Goal: Task Accomplishment & Management: Manage account settings

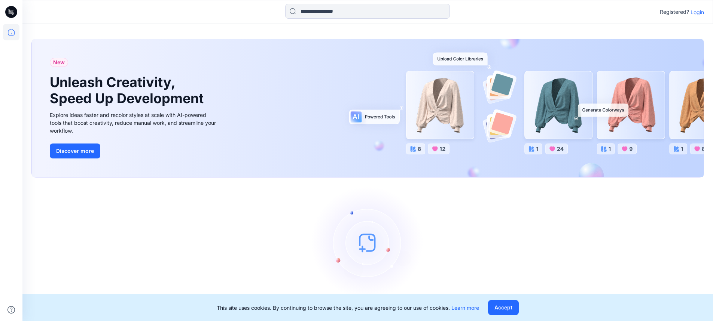
click at [697, 9] on p "Login" at bounding box center [696, 12] width 13 height 8
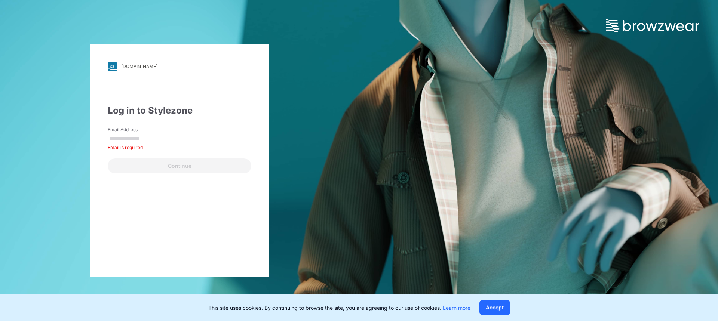
click at [158, 133] on input "Email Address" at bounding box center [180, 138] width 144 height 11
click at [115, 140] on input "Email Address" at bounding box center [180, 138] width 144 height 11
type input "**********"
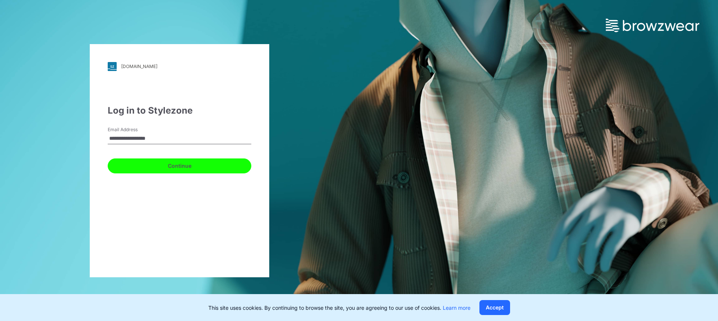
click at [188, 172] on button "Continue" at bounding box center [180, 166] width 144 height 15
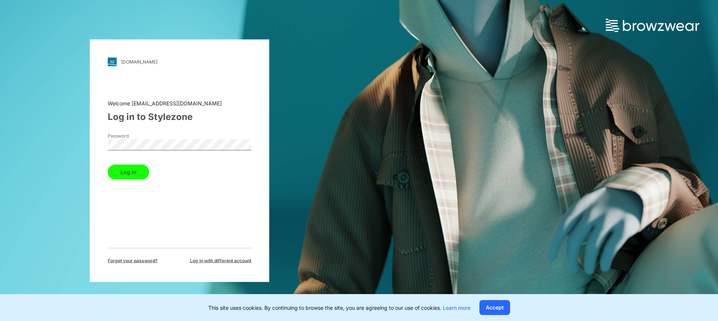
click at [135, 171] on button "Log in" at bounding box center [129, 172] width 42 height 15
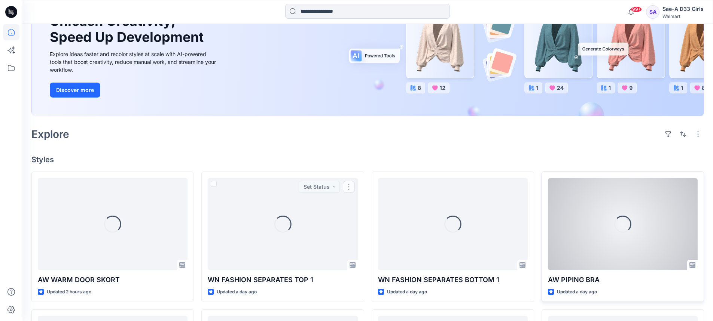
scroll to position [199, 0]
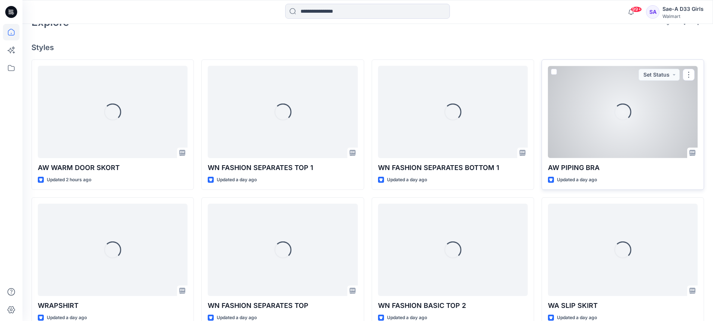
click at [610, 149] on div "Loading..." at bounding box center [623, 112] width 150 height 92
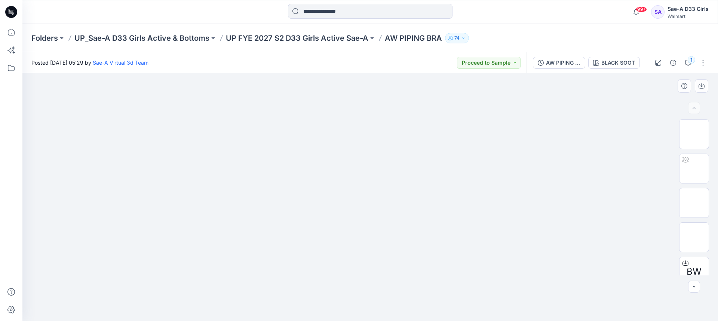
click at [495, 85] on img at bounding box center [370, 85] width 374 height 0
drag, startPoint x: 594, startPoint y: 191, endPoint x: 557, endPoint y: 195, distance: 36.9
click at [594, 191] on div at bounding box center [370, 197] width 696 height 248
